Goal: Use online tool/utility: Utilize a website feature to perform a specific function

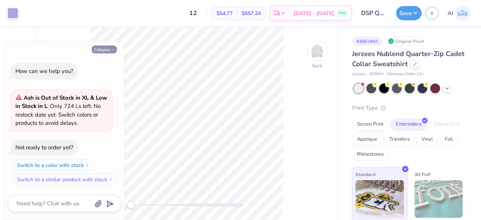
click at [103, 50] on button "Collapse" at bounding box center [104, 50] width 25 height 8
type textarea "x"
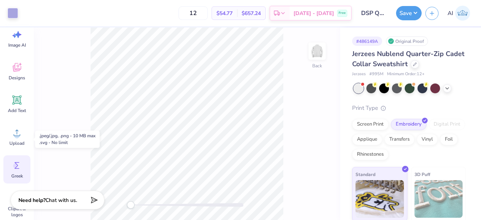
scroll to position [18, 0]
click at [21, 165] on icon at bounding box center [16, 164] width 11 height 11
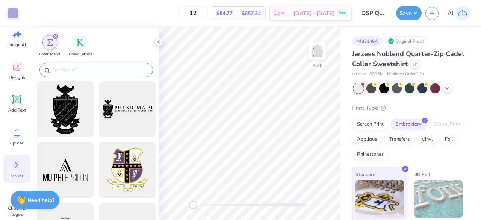
click at [83, 74] on div at bounding box center [96, 70] width 114 height 14
click at [79, 71] on input "text" at bounding box center [100, 70] width 96 height 8
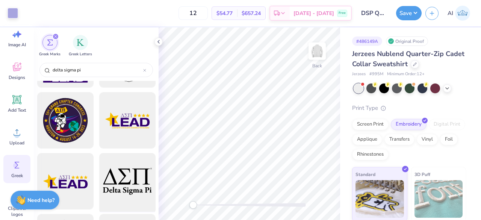
scroll to position [171, 0]
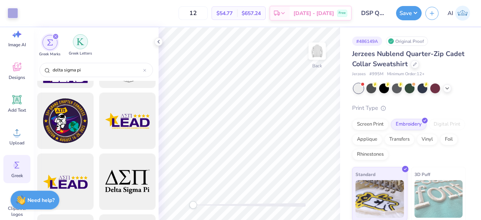
type input "delta sigma pi"
click at [81, 46] on div "filter for Greek Letters" at bounding box center [80, 41] width 15 height 15
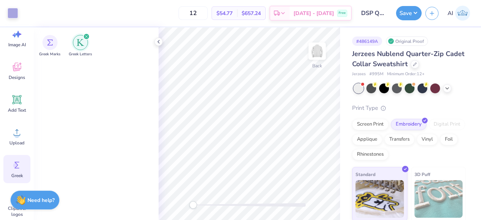
scroll to position [0, 0]
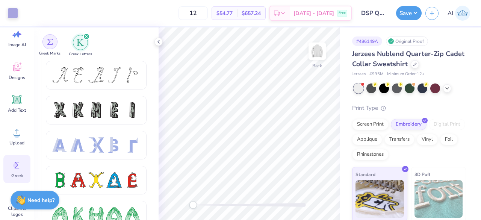
click at [50, 42] on img "filter for Greek Marks" at bounding box center [50, 42] width 6 height 6
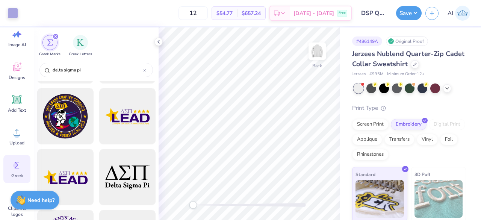
scroll to position [176, 0]
click at [131, 174] on div at bounding box center [127, 177] width 62 height 62
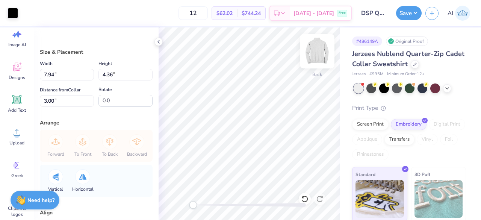
type input "4.89"
type input "2.69"
type input "4.87"
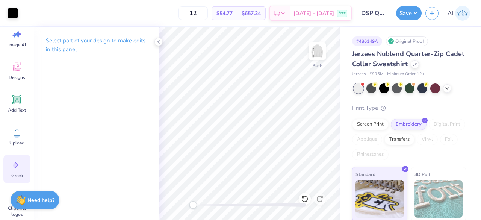
click at [17, 158] on div "Greek" at bounding box center [16, 169] width 27 height 28
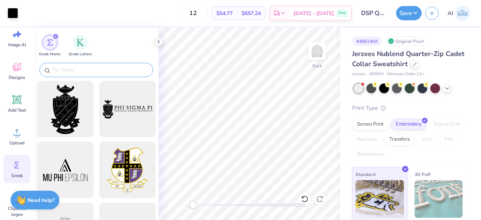
click at [98, 70] on input "text" at bounding box center [100, 70] width 96 height 8
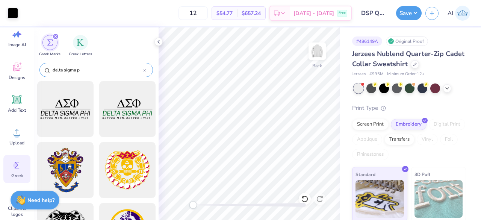
type input "delta sigma pi"
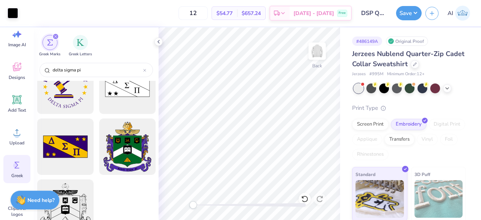
scroll to position [348, 0]
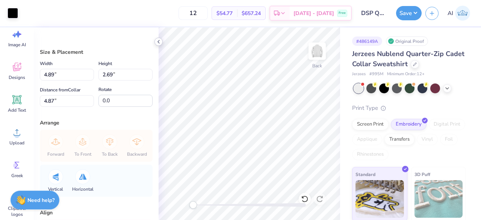
click at [157, 42] on icon at bounding box center [159, 42] width 6 height 6
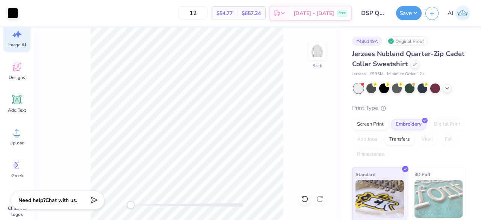
click at [25, 40] on div "Image AI" at bounding box center [16, 38] width 27 height 28
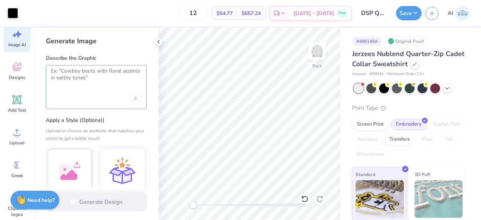
click at [94, 79] on textarea at bounding box center [96, 77] width 91 height 19
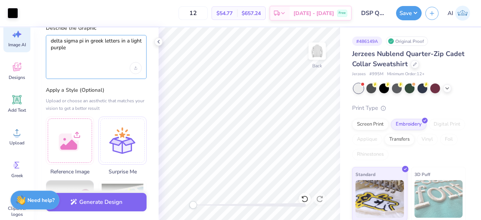
scroll to position [31, 0]
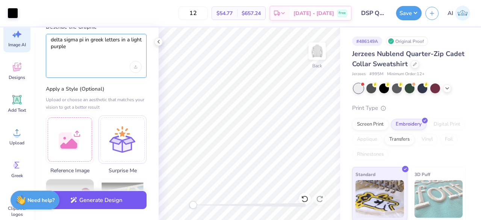
type textarea "delta sigma pi in greek letters in a light purple"
click at [131, 202] on button "Generate Design" at bounding box center [96, 200] width 101 height 18
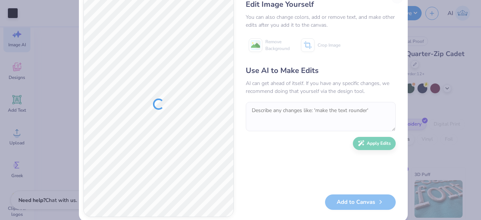
scroll to position [22, 0]
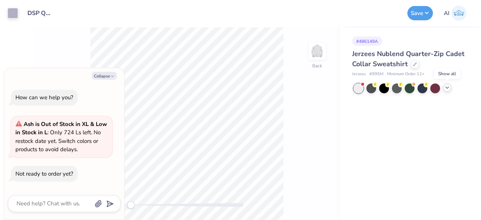
drag, startPoint x: 449, startPoint y: 84, endPoint x: 445, endPoint y: 87, distance: 5.2
click at [445, 87] on icon at bounding box center [448, 88] width 6 height 6
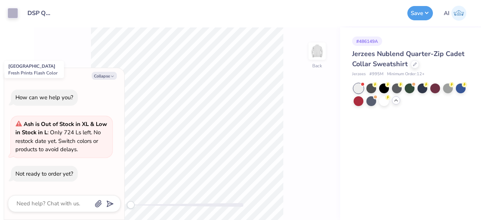
click at [445, 87] on div at bounding box center [448, 89] width 10 height 10
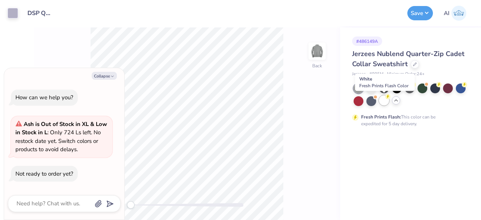
click at [384, 101] on div at bounding box center [385, 101] width 10 height 10
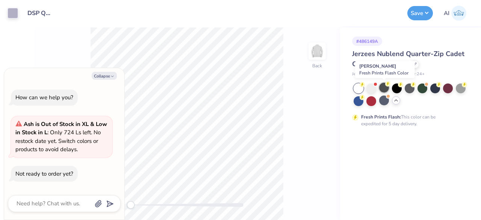
click at [385, 88] on div at bounding box center [385, 88] width 10 height 10
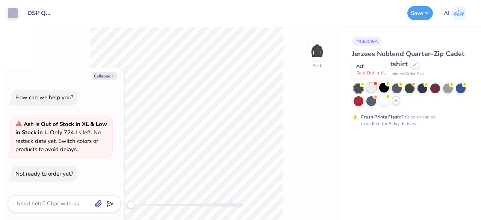
click at [371, 88] on div at bounding box center [372, 88] width 10 height 10
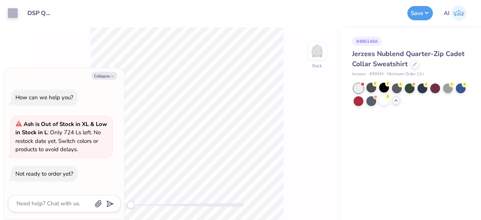
scroll to position [5, 0]
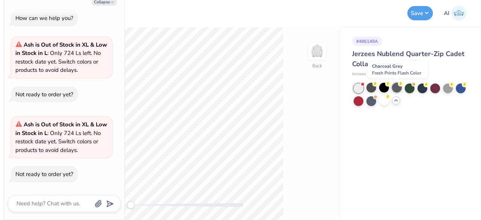
click at [399, 86] on icon at bounding box center [400, 83] width 5 height 5
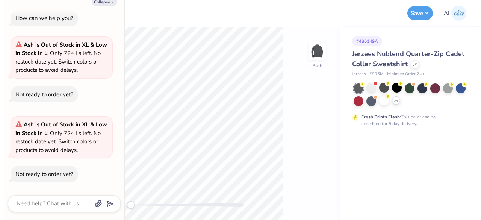
scroll to position [0, 0]
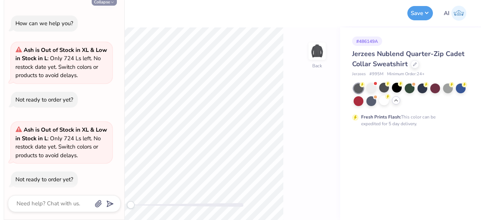
click at [105, 2] on button "Collapse" at bounding box center [104, 2] width 25 height 8
type textarea "x"
